Goal: Transaction & Acquisition: Purchase product/service

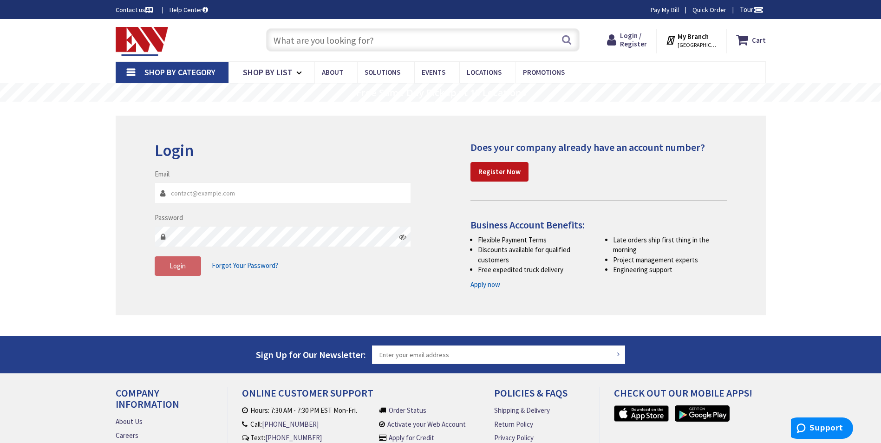
click at [698, 40] on strong "My Branch" at bounding box center [692, 36] width 31 height 9
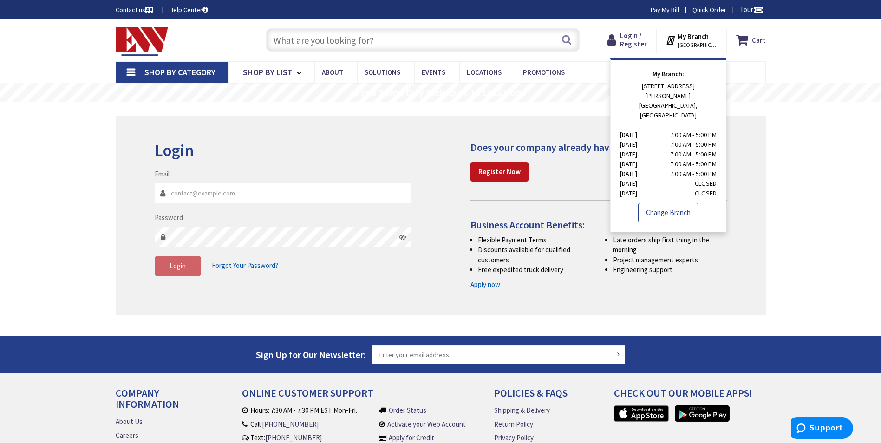
click at [668, 203] on link "Change Branch" at bounding box center [668, 212] width 60 height 19
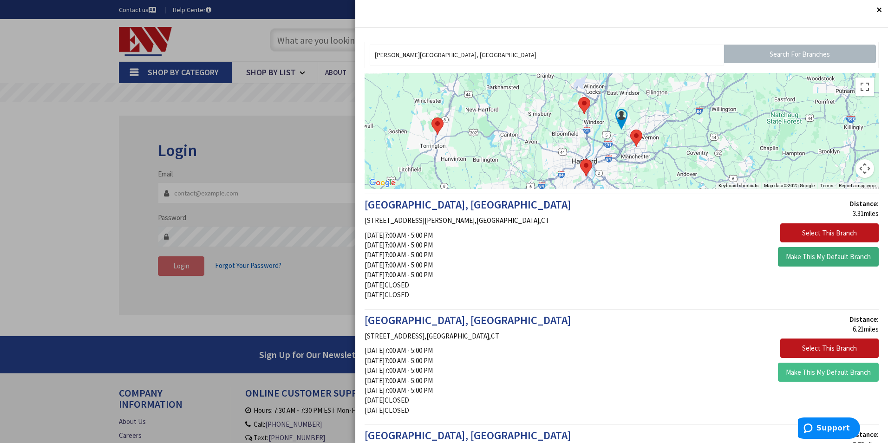
click at [807, 257] on button "Make This My Default Branch" at bounding box center [828, 256] width 101 height 19
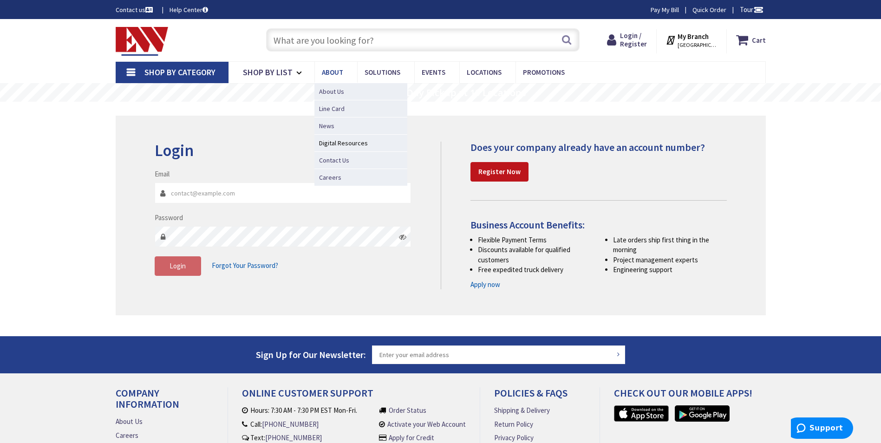
type input "[PERSON_NAME][GEOGRAPHIC_DATA], [GEOGRAPHIC_DATA]"
click at [332, 160] on span "Contact Us" at bounding box center [334, 160] width 30 height 9
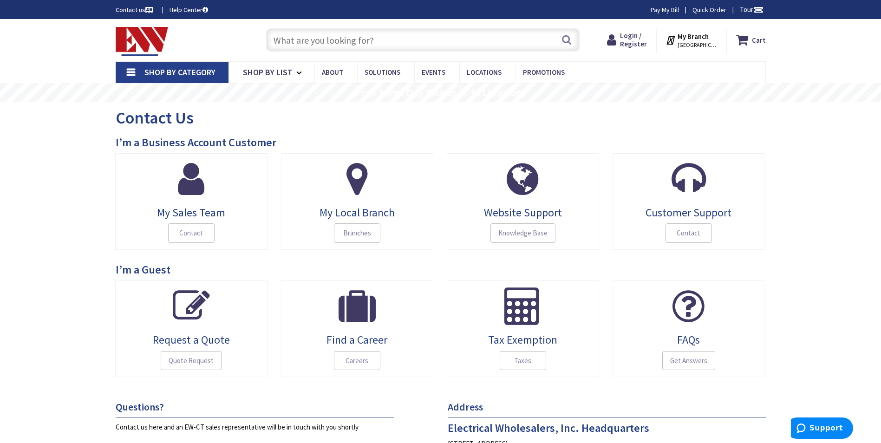
click at [357, 37] on input "text" at bounding box center [422, 39] width 313 height 23
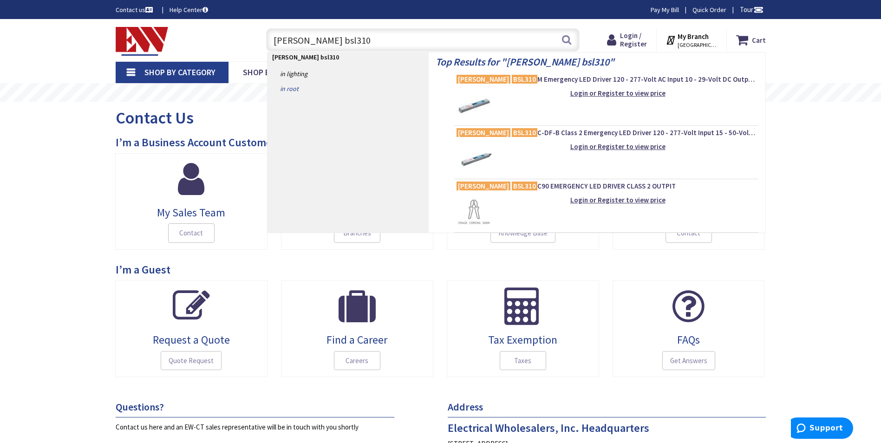
type input "bodine bsl310c"
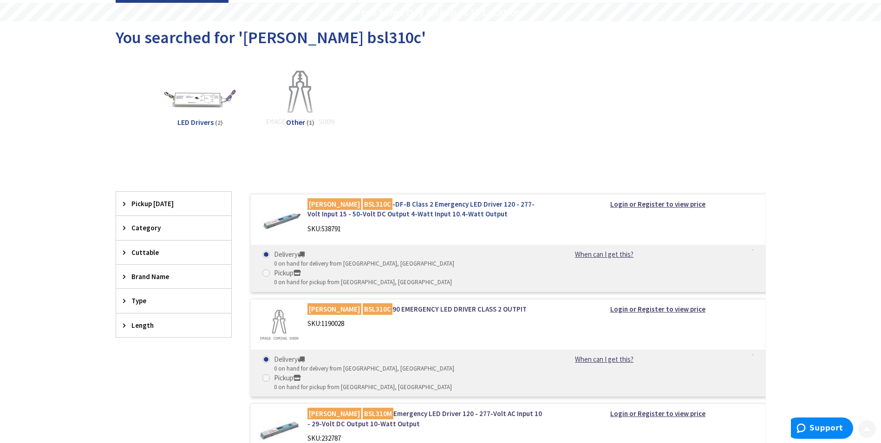
scroll to position [93, 0]
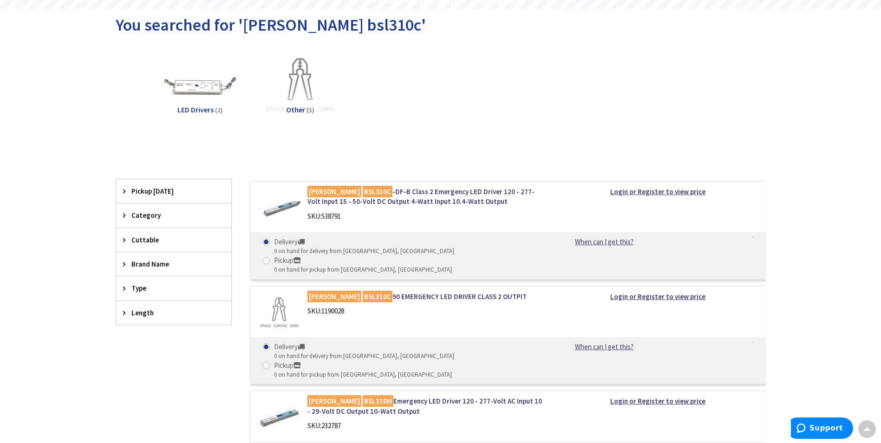
click at [288, 206] on img at bounding box center [279, 208] width 43 height 43
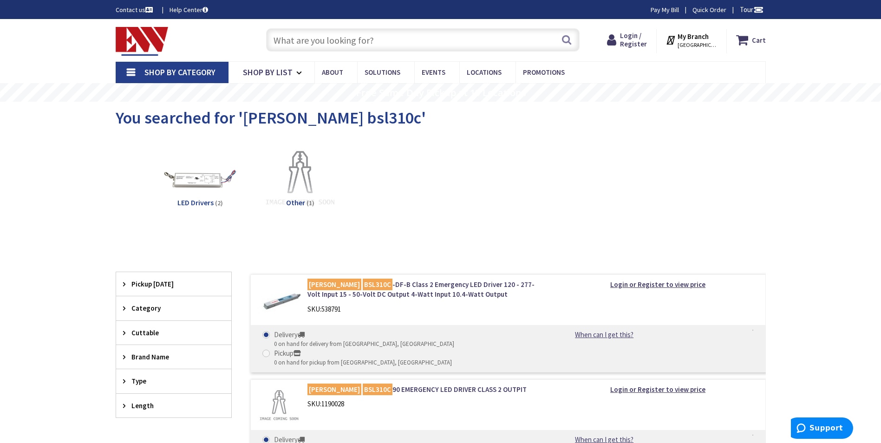
click at [367, 44] on input "text" at bounding box center [422, 39] width 313 height 23
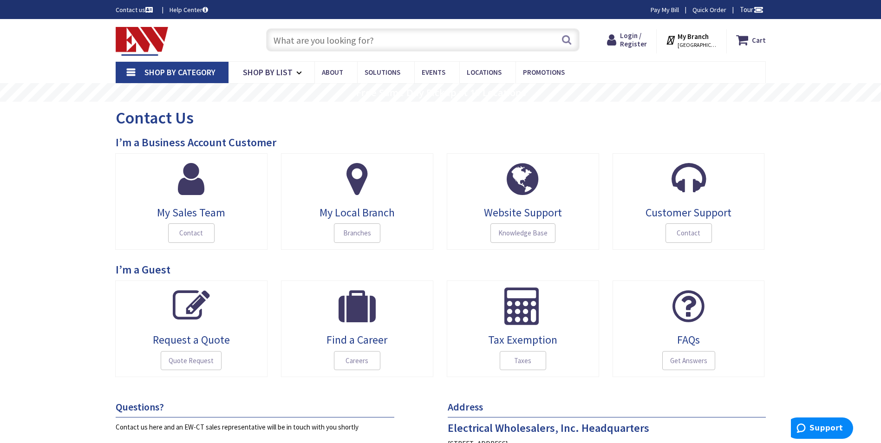
click at [321, 46] on input "text" at bounding box center [422, 39] width 313 height 23
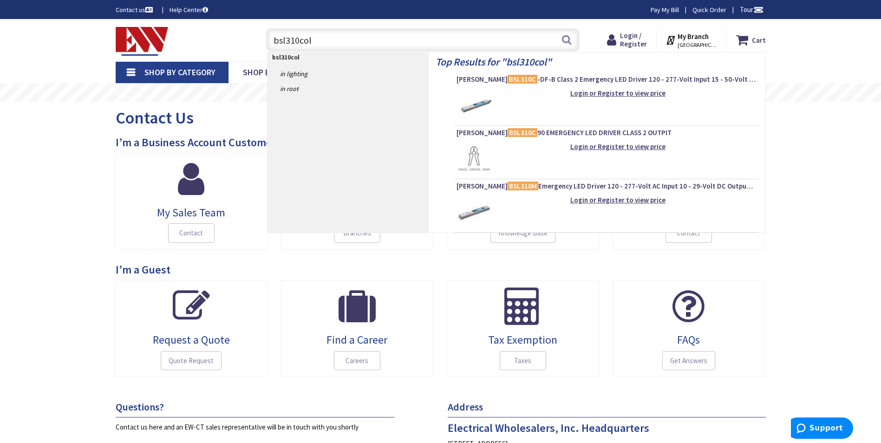
type input "bsl310cold"
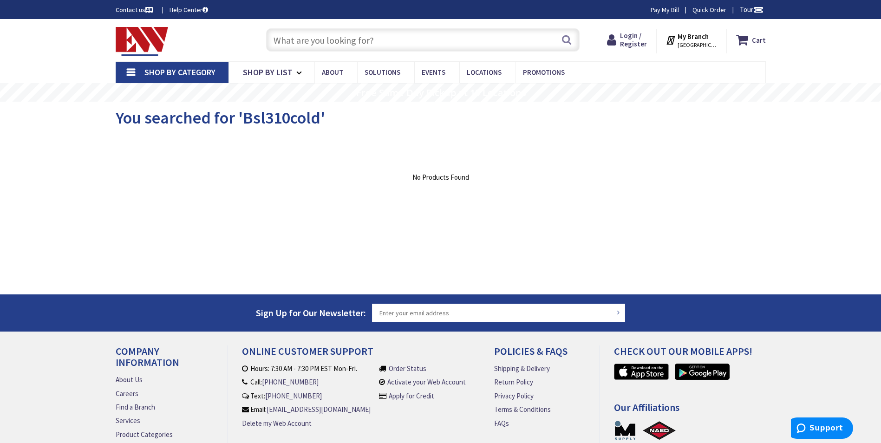
click at [377, 45] on input "text" at bounding box center [422, 39] width 313 height 23
